Goal: Transaction & Acquisition: Purchase product/service

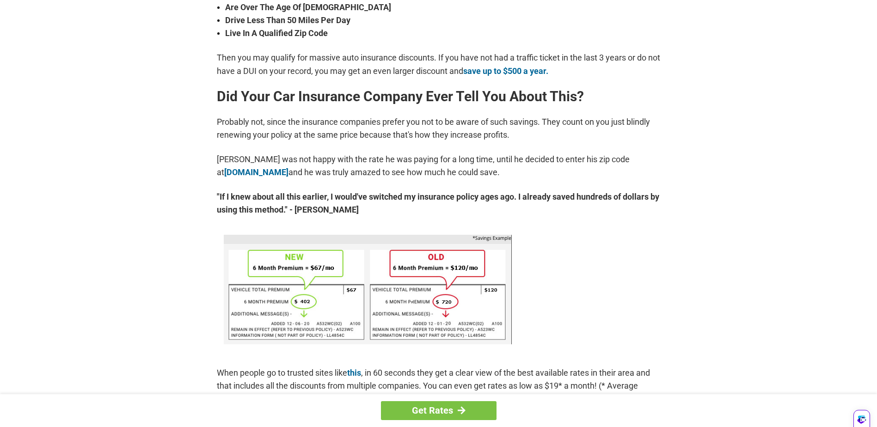
scroll to position [420, 0]
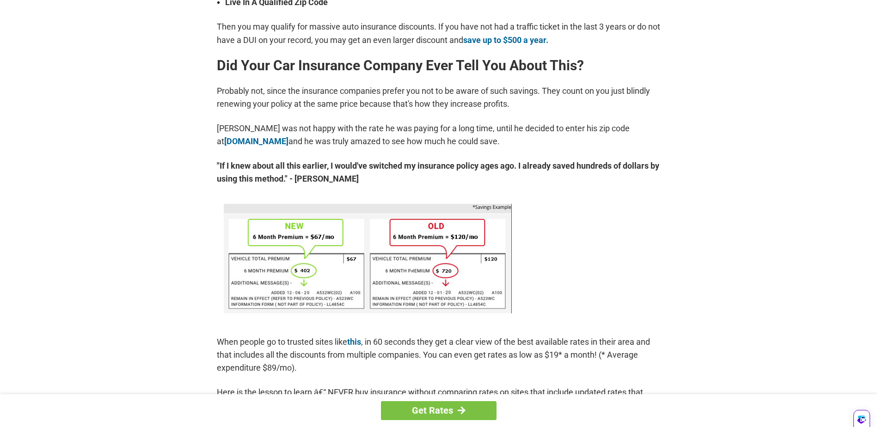
click at [866, 210] on div "Get Rates You're Probably Overpaying for Car Insurance - Here's How to Stop. Se…" at bounding box center [438, 343] width 877 height 1457
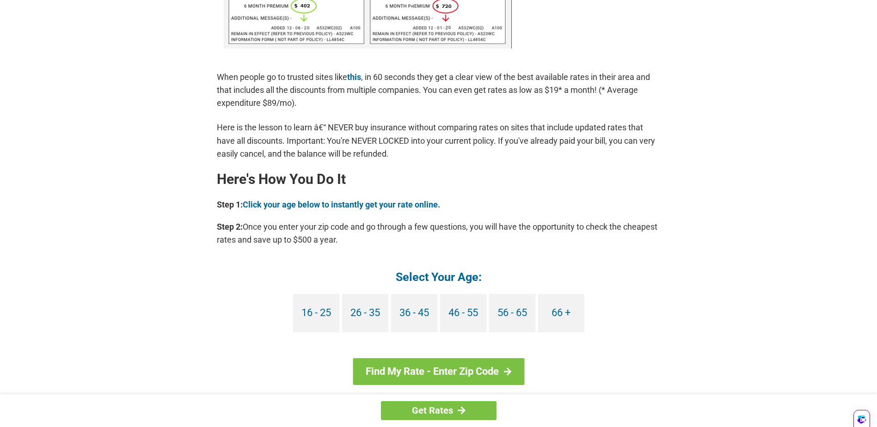
scroll to position [734, 0]
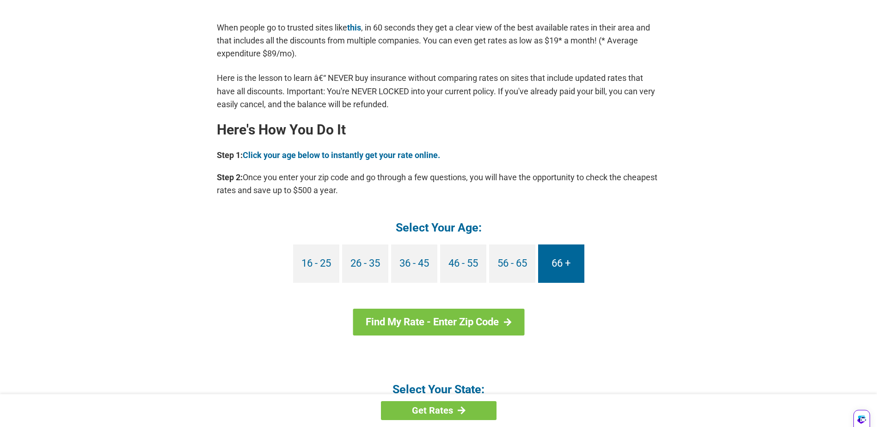
click at [553, 265] on link "66 +" at bounding box center [561, 264] width 46 height 38
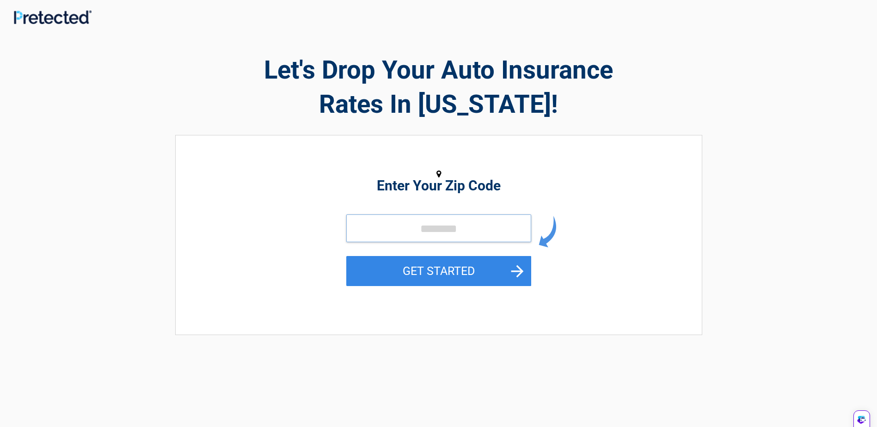
click at [423, 234] on input "tel" at bounding box center [438, 229] width 185 height 28
type input "*****"
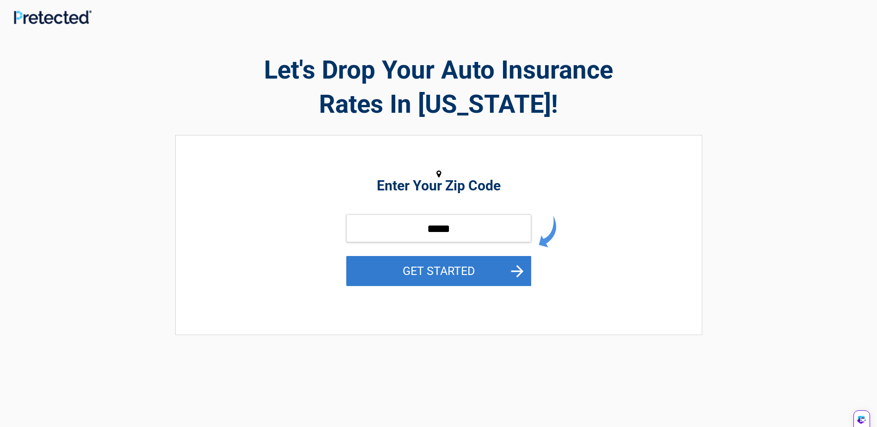
click at [440, 274] on button "GET STARTED" at bounding box center [438, 271] width 185 height 30
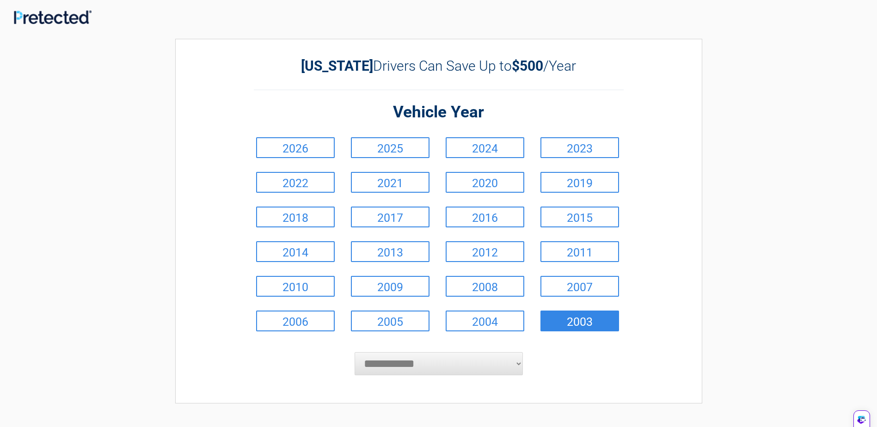
click at [565, 320] on link "2003" at bounding box center [580, 321] width 79 height 21
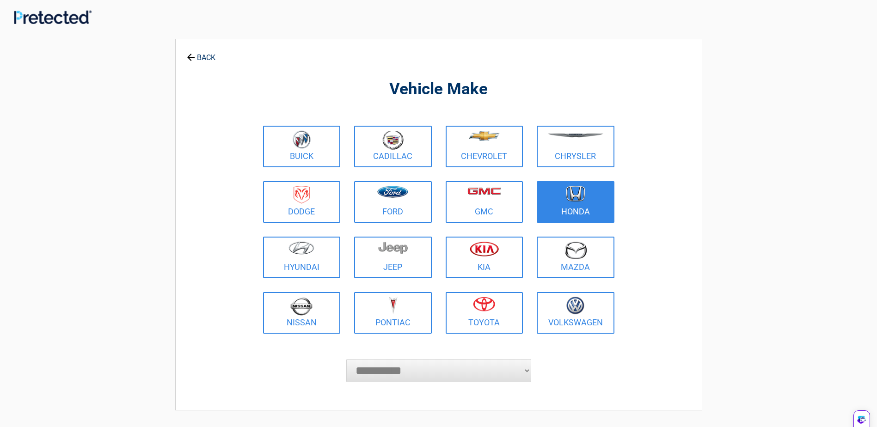
click at [580, 211] on link "Honda" at bounding box center [576, 202] width 78 height 42
